Goal: Transaction & Acquisition: Purchase product/service

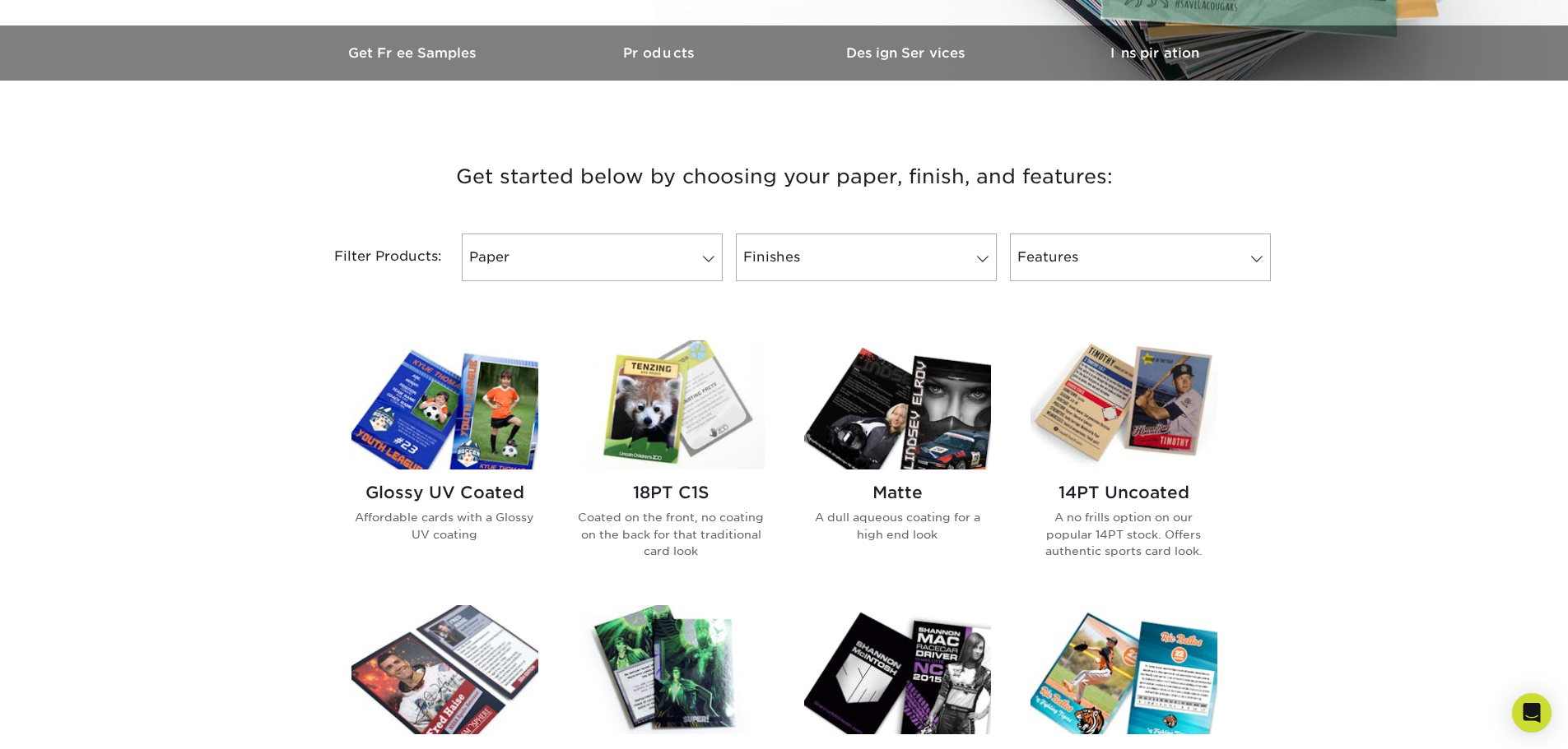
scroll to position [493, 0]
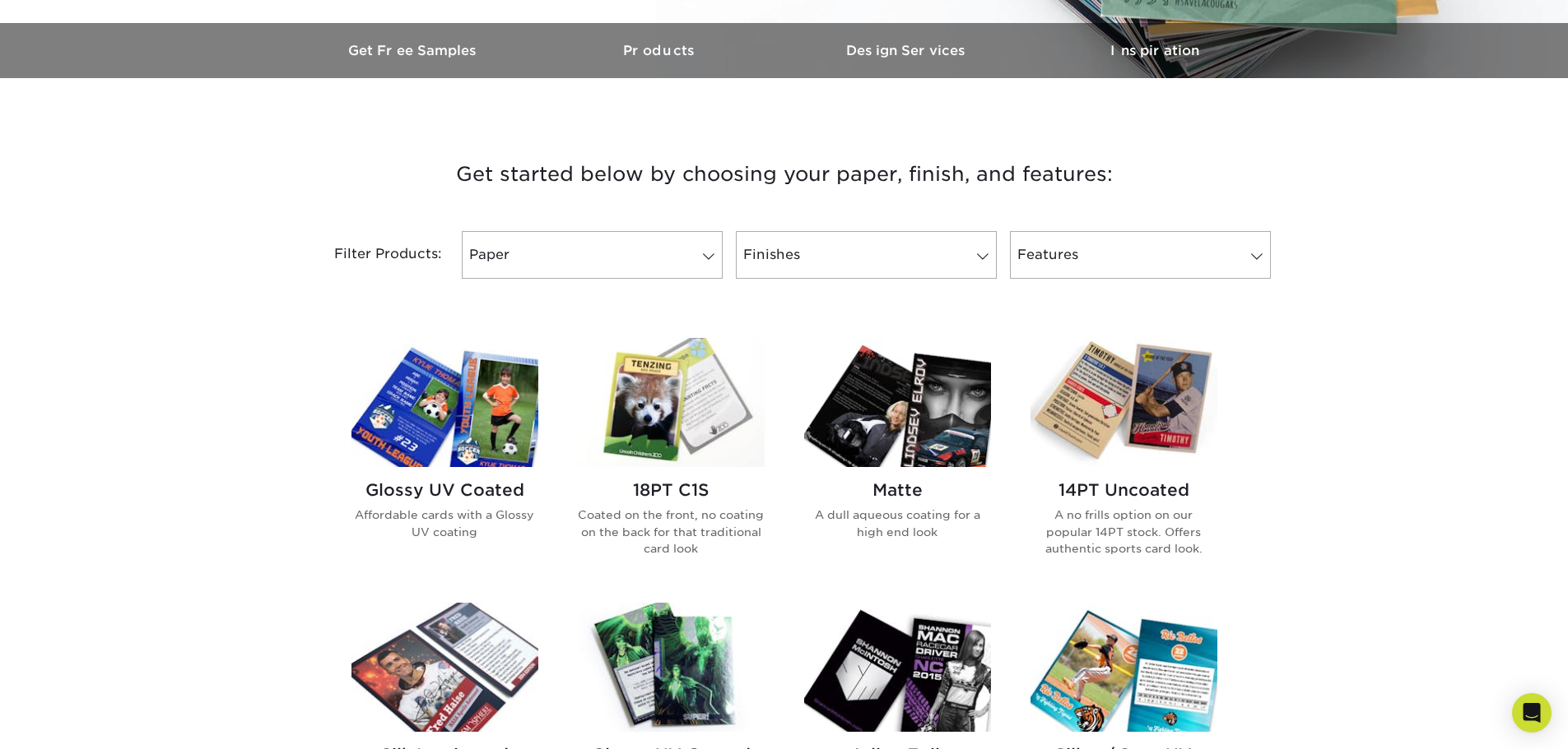
click at [504, 407] on img at bounding box center [445, 403] width 187 height 129
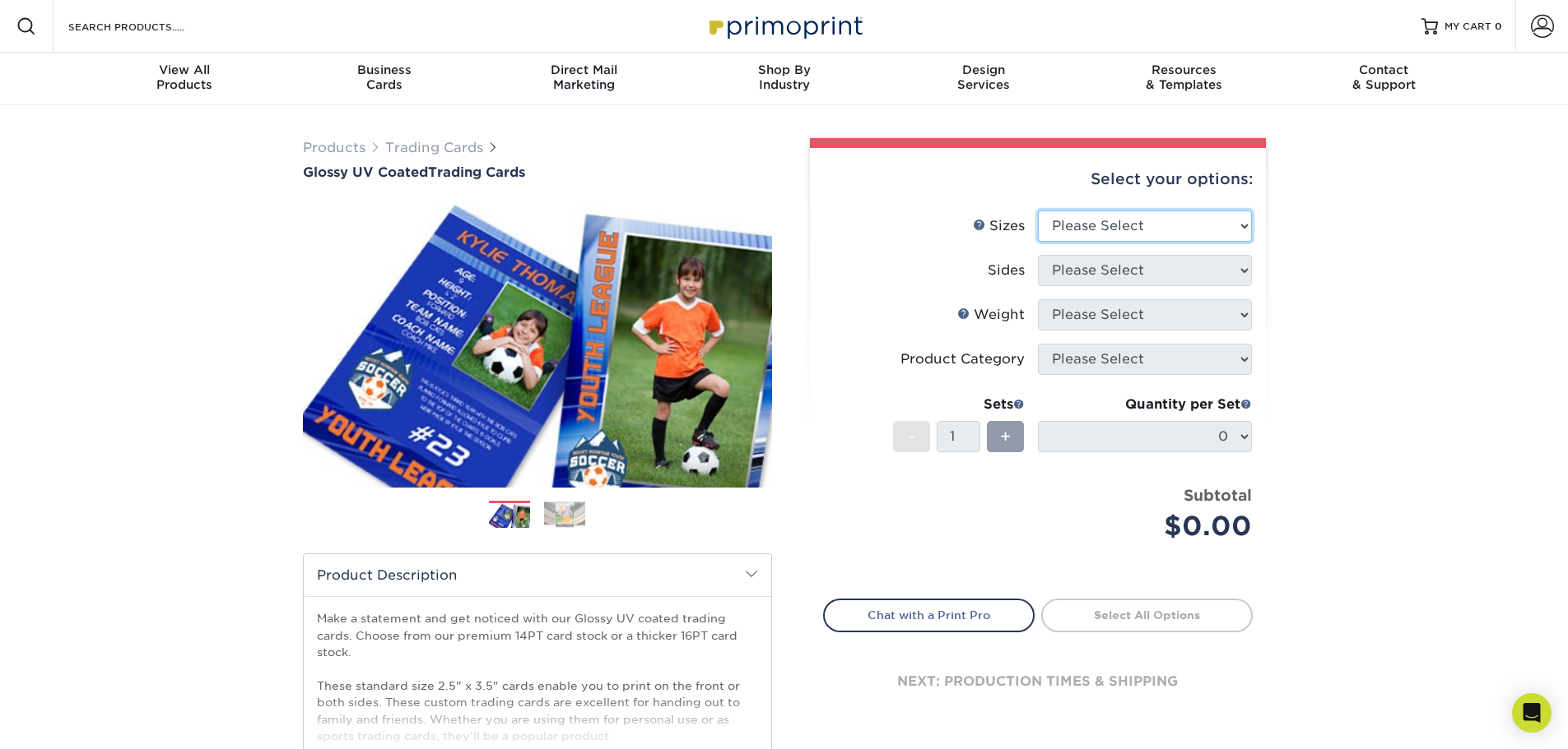
click at [1158, 223] on select "Please Select 2.5" x 3.5"" at bounding box center [1145, 226] width 214 height 32
select select "2.50x3.50"
click at [1038, 210] on select "Please Select 2.5" x 3.5"" at bounding box center [1145, 226] width 214 height 32
click at [1148, 273] on select "Please Select Print Both Sides Print Front Only" at bounding box center [1145, 271] width 214 height 32
select select "13abbda7-1d64-4f25-8bb2-c179b224825d"
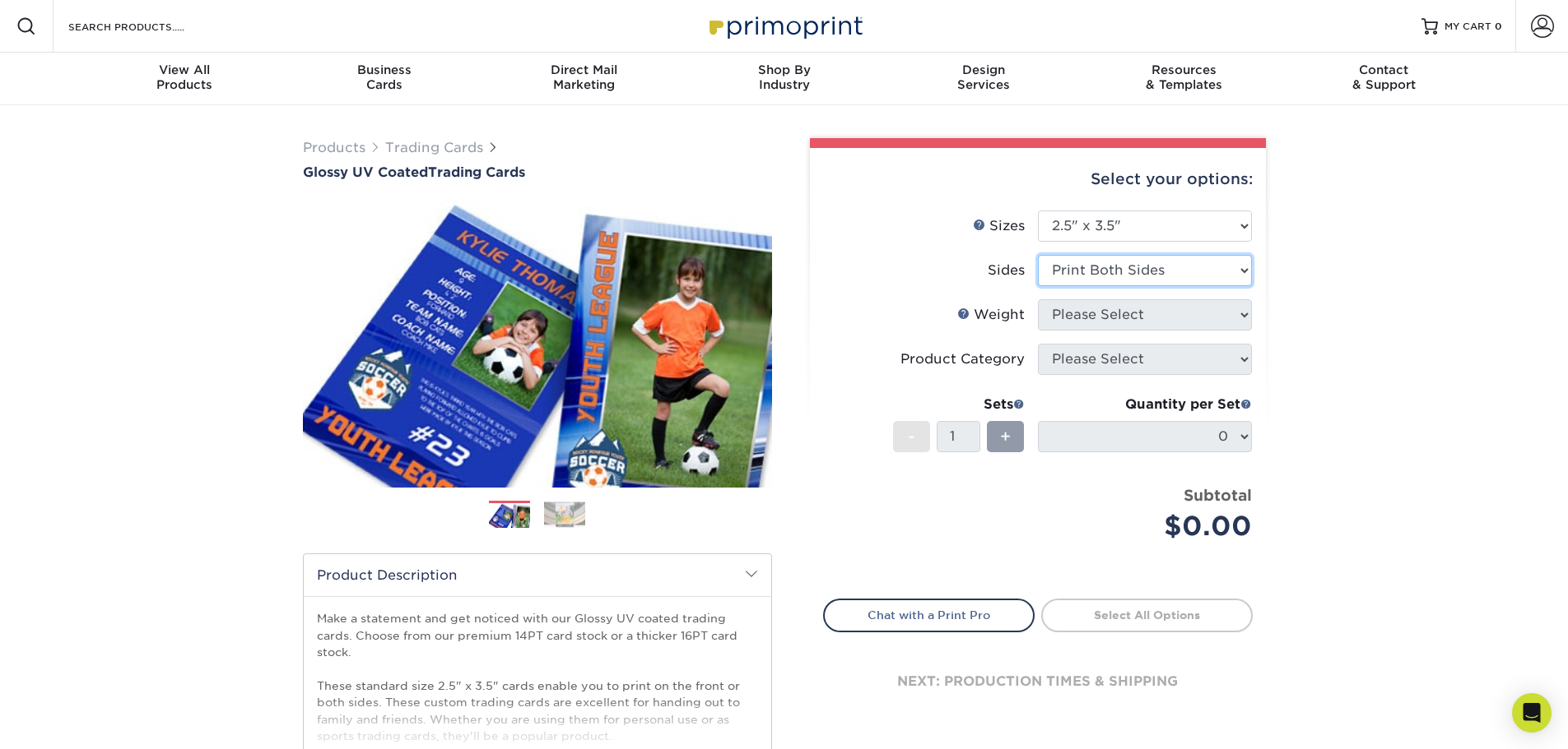
click at [1038, 255] on select "Please Select Print Both Sides Print Front Only" at bounding box center [1145, 271] width 214 height 32
click at [1158, 307] on select "Please Select 16PT 14PT 18PT C1S" at bounding box center [1145, 315] width 214 height 32
select select "16PT"
click at [1038, 300] on select "Please Select 16PT 14PT 18PT C1S" at bounding box center [1145, 315] width 214 height 32
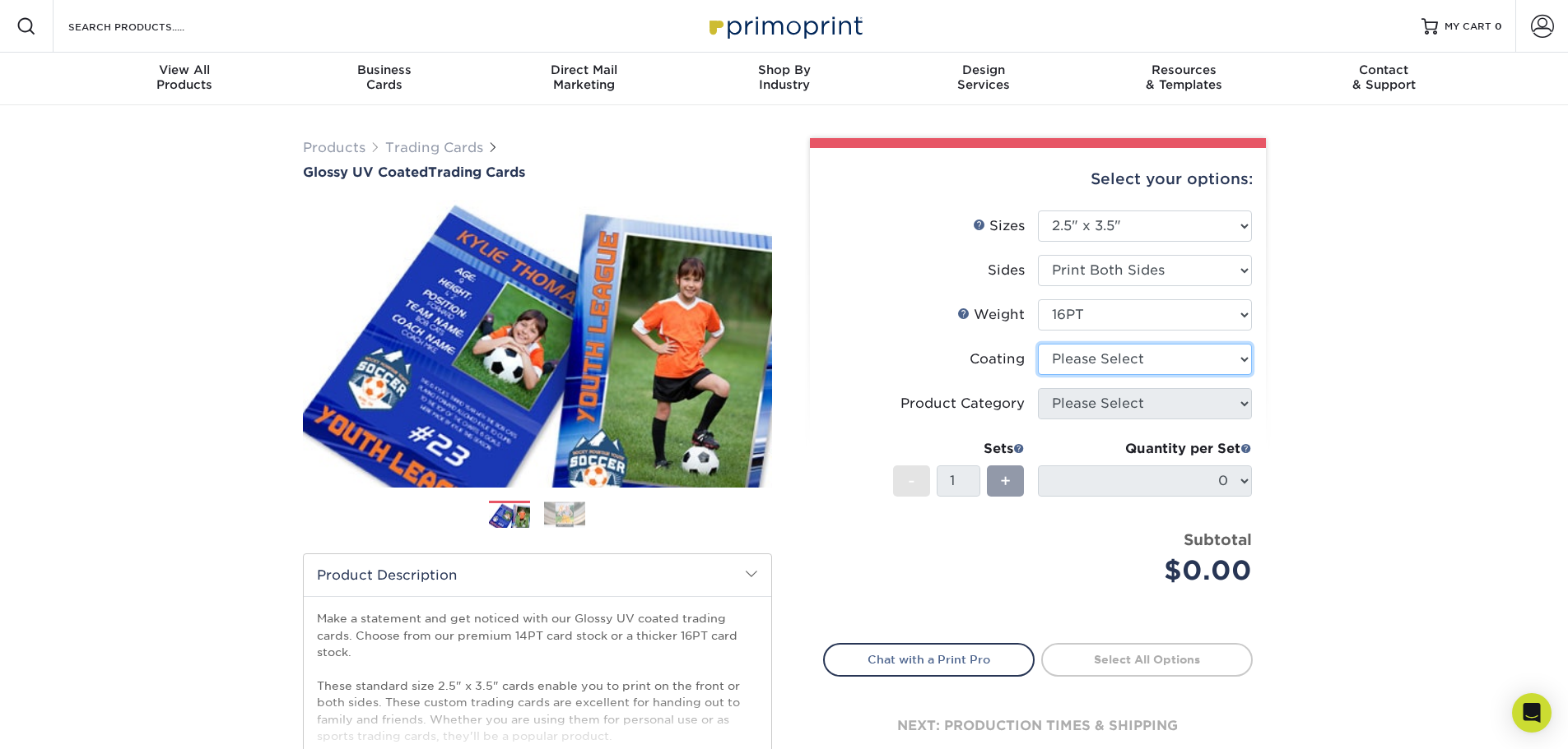
click at [1149, 359] on select at bounding box center [1145, 360] width 214 height 32
select select "ae367451-b2b8-45df-a344-0f05b6a12993"
click at [1038, 344] on select at bounding box center [1145, 360] width 214 height 32
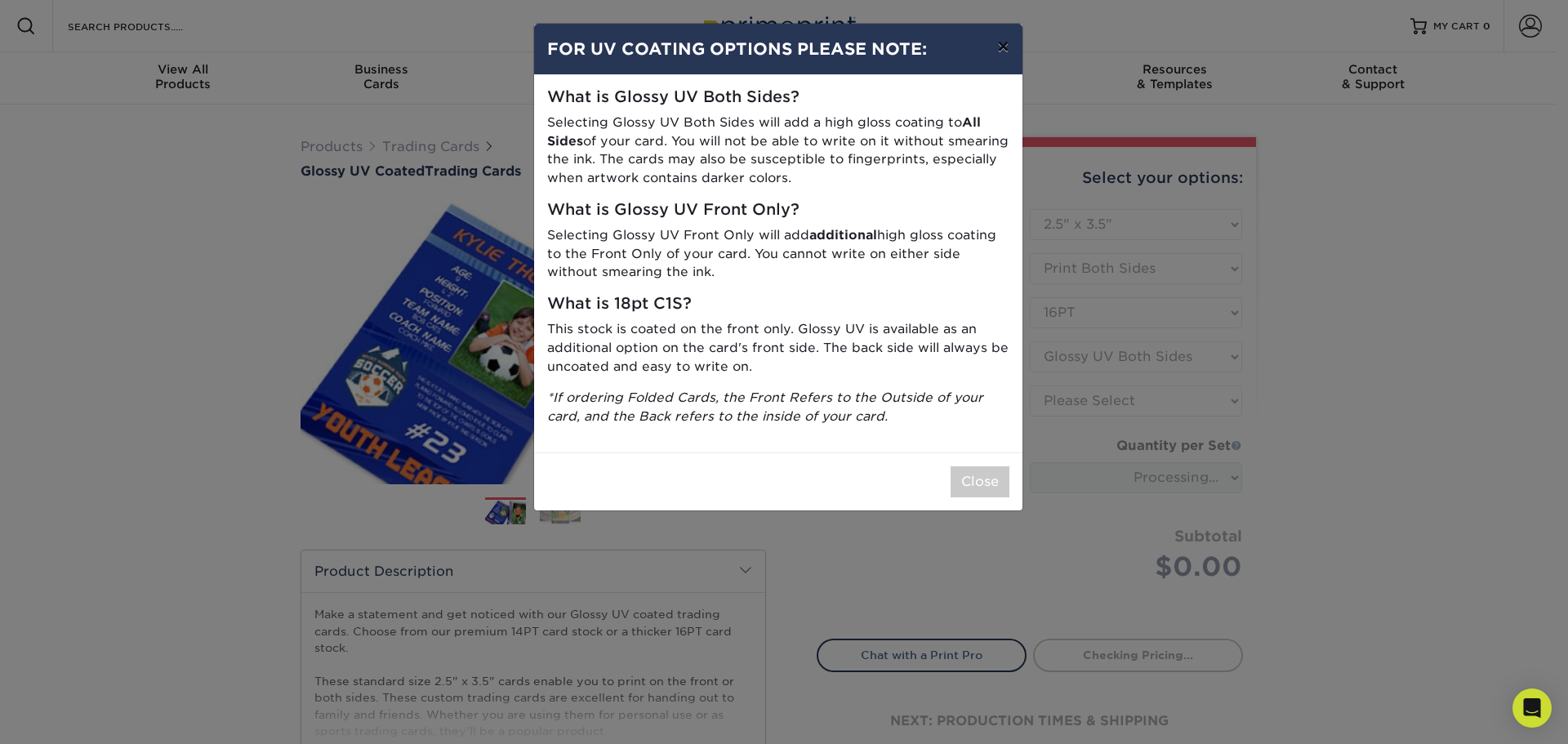
click at [1007, 50] on button "×" at bounding box center [1003, 46] width 37 height 45
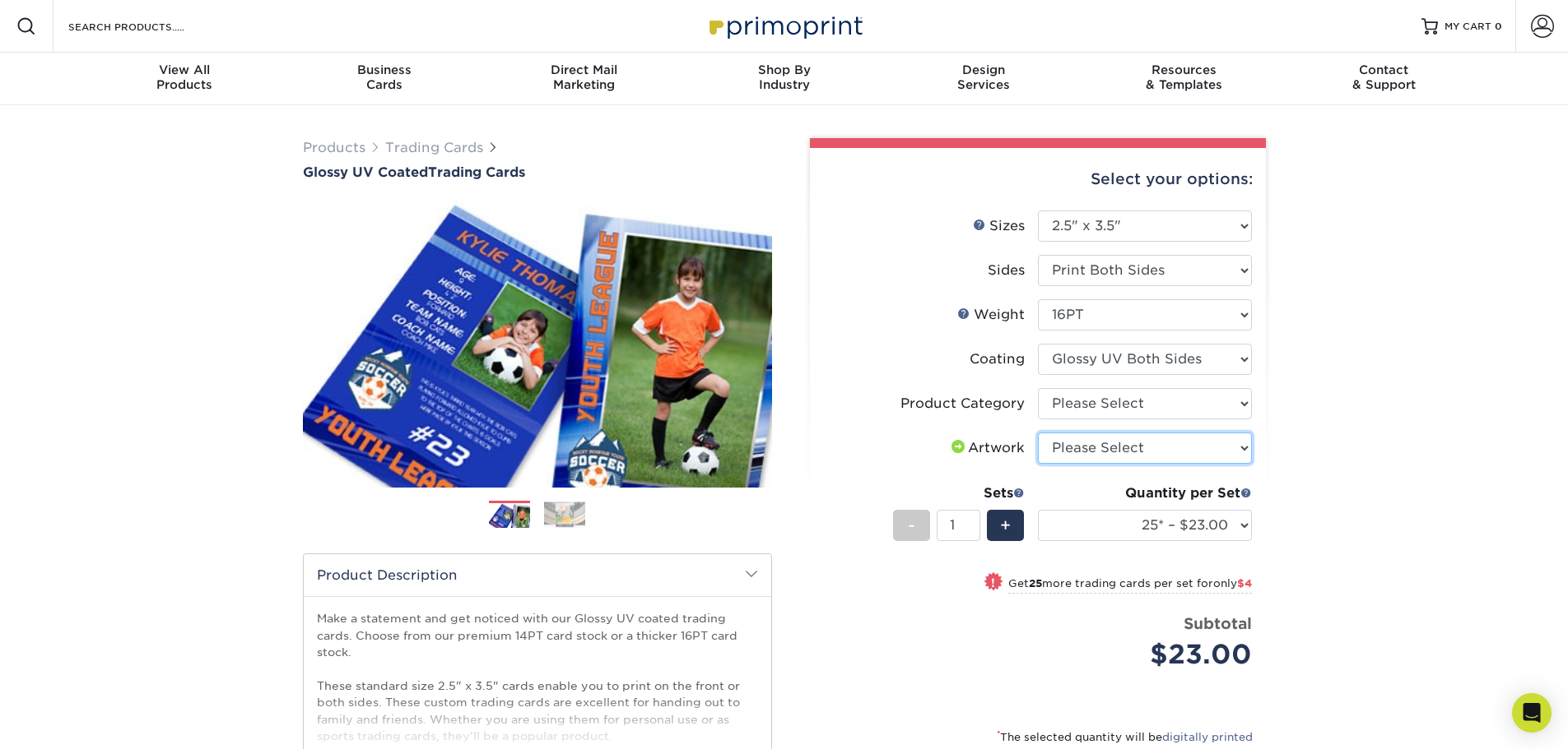
click at [1225, 445] on select "Please Select I will upload files I need a design - $100" at bounding box center [1145, 448] width 214 height 32
